Goal: Task Accomplishment & Management: Use online tool/utility

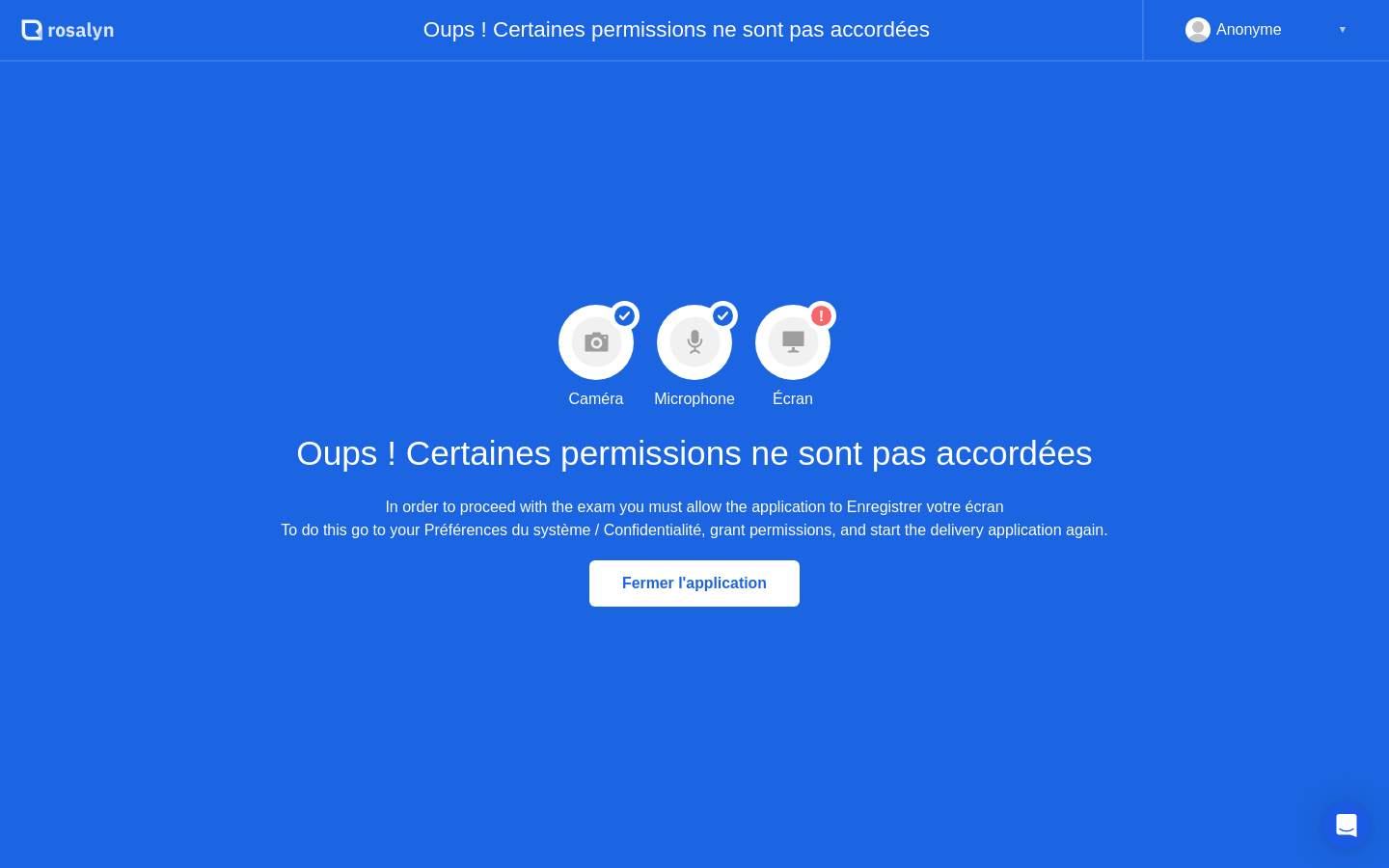
drag, startPoint x: 678, startPoint y: 354, endPoint x: 684, endPoint y: 310, distance: 44.4
click at [680, 330] on circle at bounding box center [695, 343] width 51 height 51
click at [602, 332] on circle at bounding box center [597, 343] width 51 height 51
click at [820, 353] on div at bounding box center [792, 342] width 75 height 75
click at [806, 349] on icon at bounding box center [793, 342] width 52 height 52
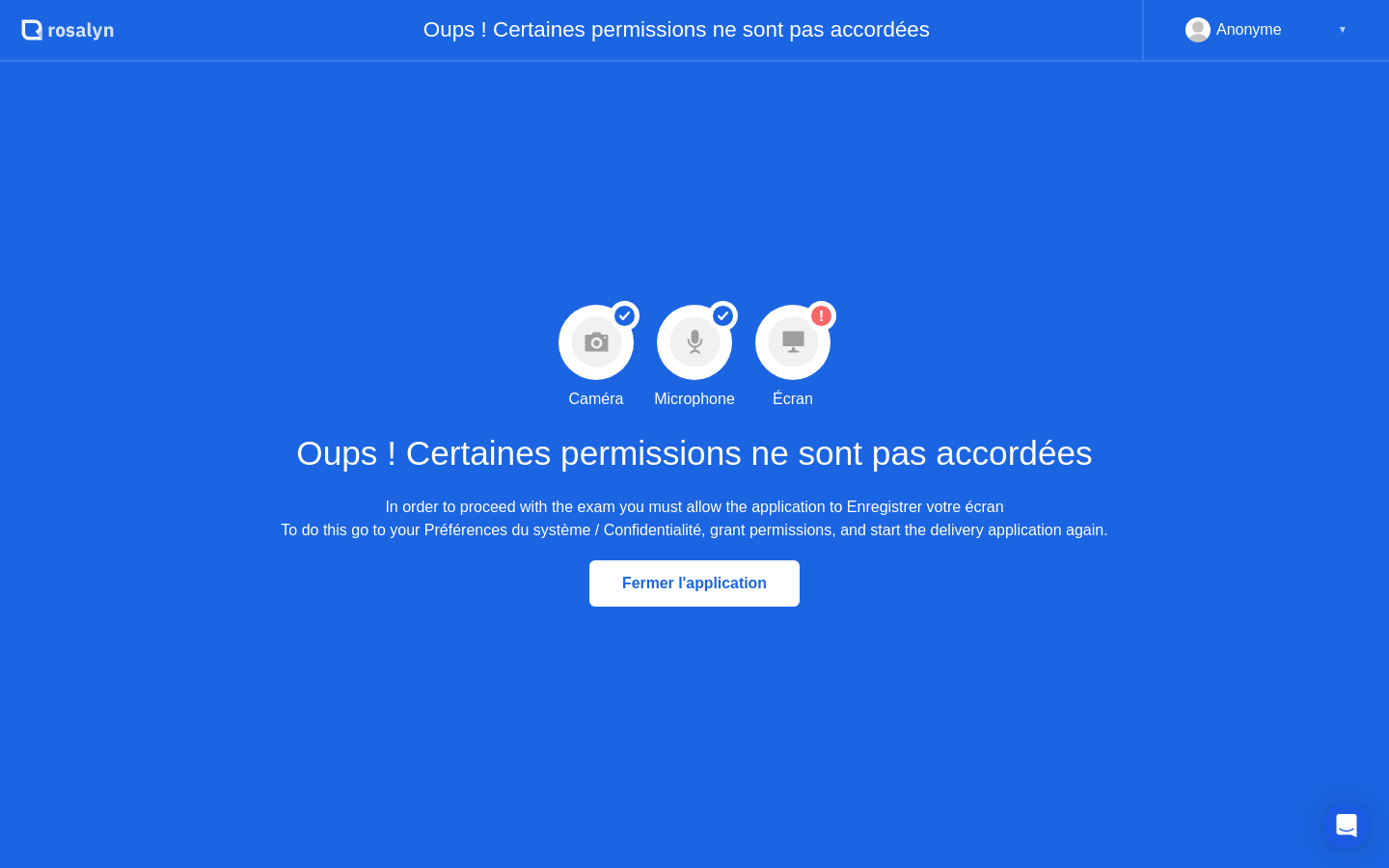
drag, startPoint x: 808, startPoint y: 347, endPoint x: 836, endPoint y: 323, distance: 36.9
click at [808, 346] on circle at bounding box center [793, 343] width 51 height 51
click at [837, 319] on div "Attention Permission de partage d'écran non accordée Écran" at bounding box center [792, 357] width 98 height 106
click at [836, 319] on div "Attention Permission de partage d'écran non accordée Écran" at bounding box center [792, 357] width 98 height 106
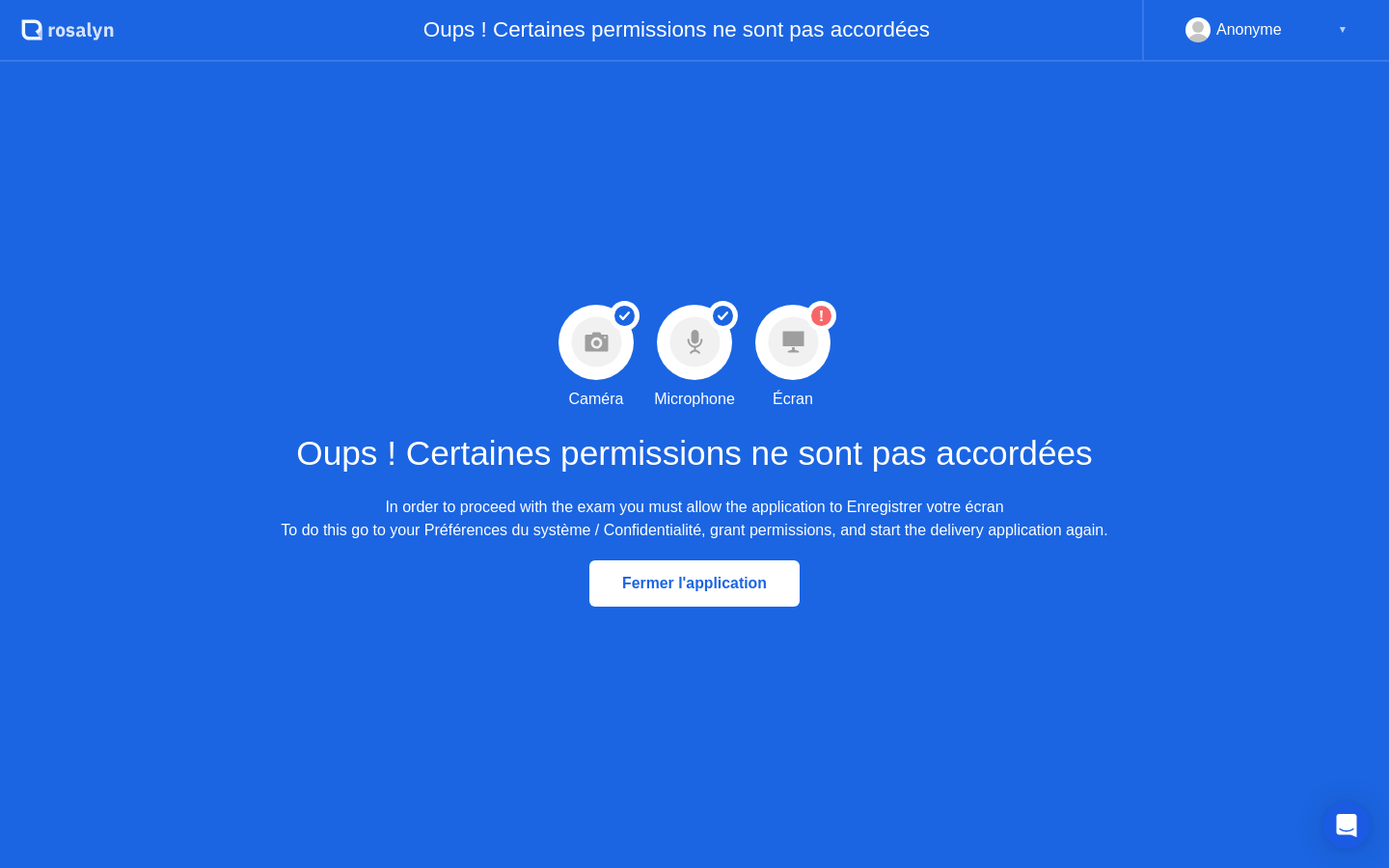
click at [836, 319] on div "Attention Permission de partage d'écran non accordée Écran" at bounding box center [792, 357] width 98 height 106
click at [684, 327] on circle at bounding box center [695, 343] width 51 height 51
click at [761, 324] on div "Attention Permission de partage d'écran non accordée Écran" at bounding box center [792, 357] width 98 height 106
click at [781, 324] on div at bounding box center [792, 342] width 75 height 75
click at [847, 305] on div "Succès Permission de caméra accordée Caméra Succès Permission de microphone acc…" at bounding box center [694, 464] width 1389 height 806
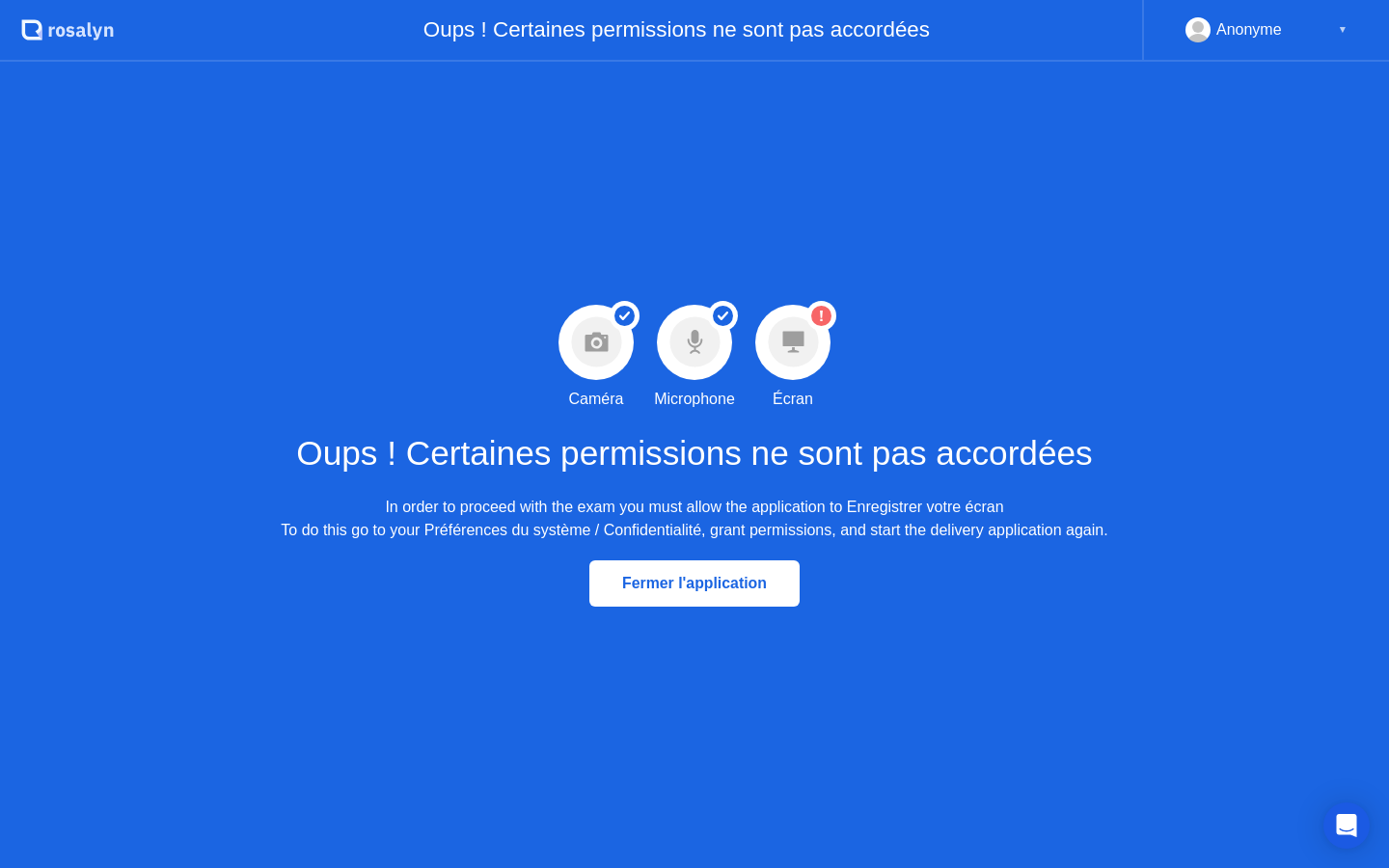
drag, startPoint x: 824, startPoint y: 242, endPoint x: 814, endPoint y: 235, distance: 12.2
click at [822, 240] on div "Succès Permission de caméra accordée Caméra Succès Permission de microphone acc…" at bounding box center [694, 464] width 1389 height 806
click at [75, 0] on div ".st0{fill:#f0f8ff;} .st1{fill:#d4e3ff;} .st2{fill:#b4c2ff;} background" at bounding box center [56, 30] width 114 height 61
click at [164, 0] on div "Oups ! Certaines permissions ne sont pas accordées" at bounding box center [628, 30] width 1028 height 61
click at [328, 0] on div "Oups ! Certaines permissions ne sont pas accordées" at bounding box center [628, 30] width 1028 height 61
